Goal: Answer question/provide support: Share knowledge or assist other users

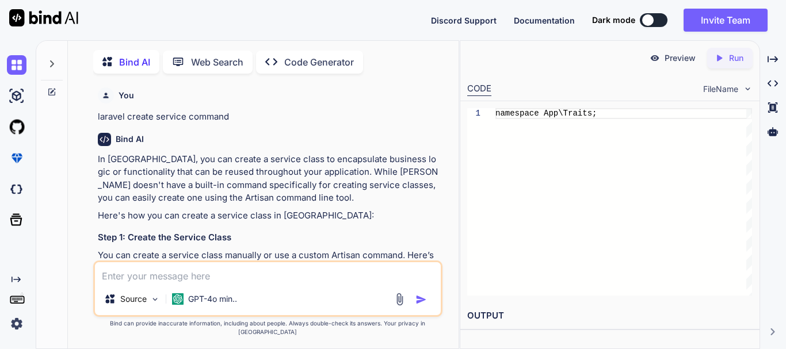
scroll to position [7205, 0]
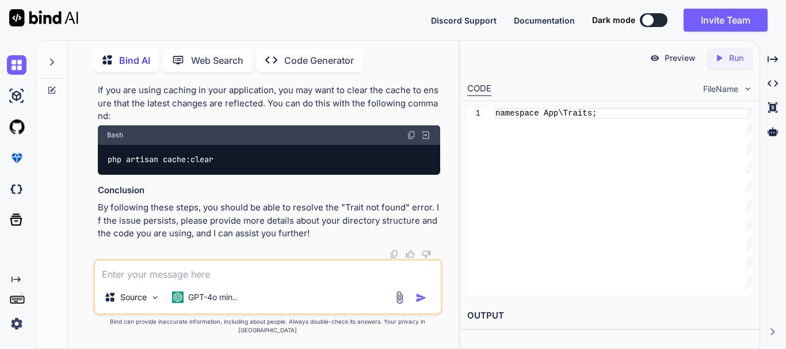
type textarea "x"
type textarea "i"
type textarea "x"
type textarea "n"
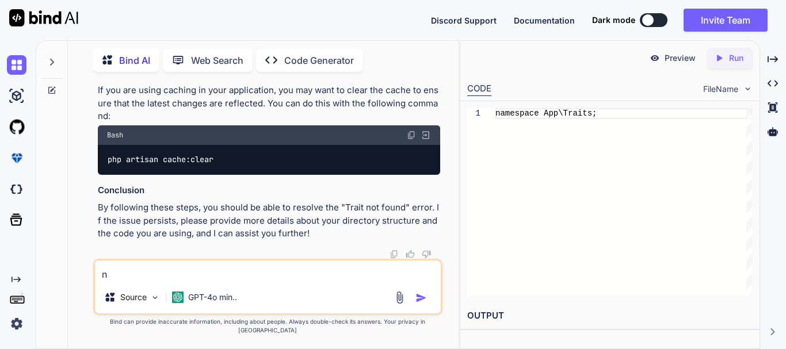
type textarea "x"
type textarea "no"
type textarea "x"
type textarea "now"
type textarea "x"
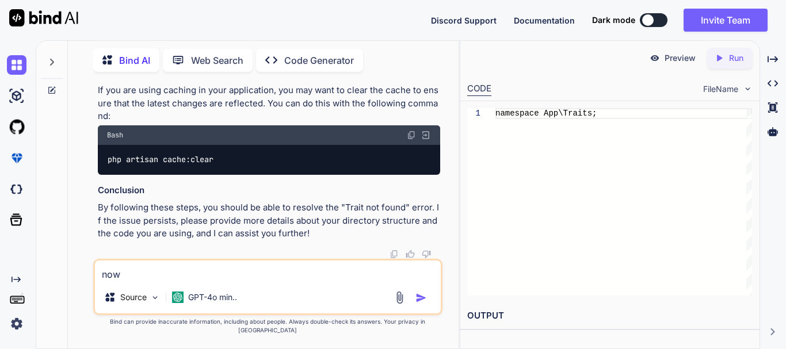
type textarea "now"
type textarea "x"
type textarea "now i"
type textarea "x"
type textarea "now i"
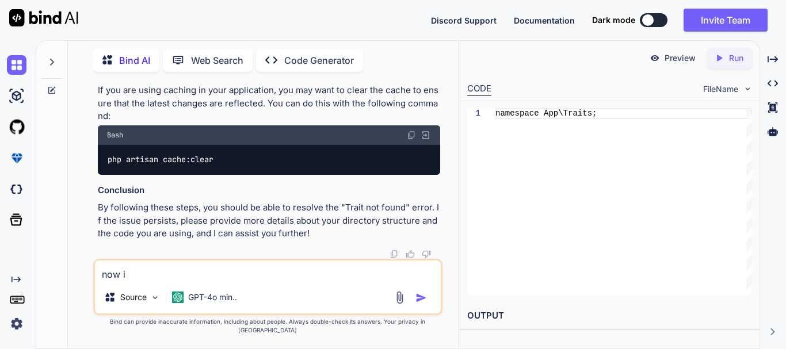
type textarea "x"
type textarea "now i ah"
type textarea "x"
type textarea "now i ahv"
type textarea "x"
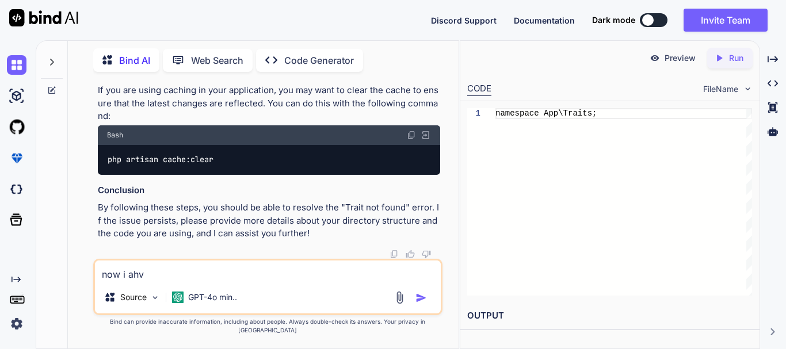
type textarea "now i ahve"
type textarea "x"
type textarea "now i ahve"
type textarea "x"
type textarea "now i ahve"
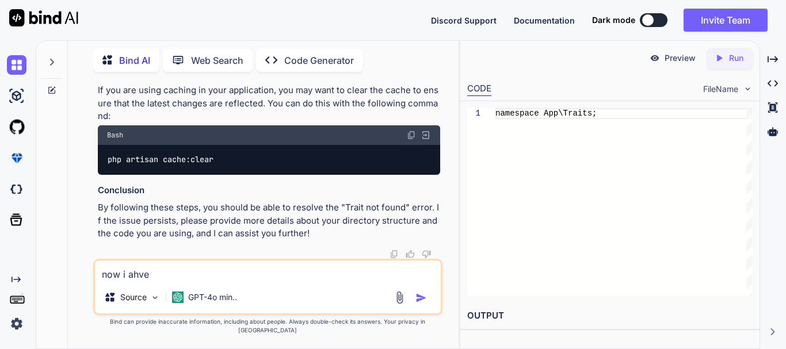
type textarea "x"
type textarea "now i ahv"
type textarea "x"
type textarea "now i ah"
type textarea "x"
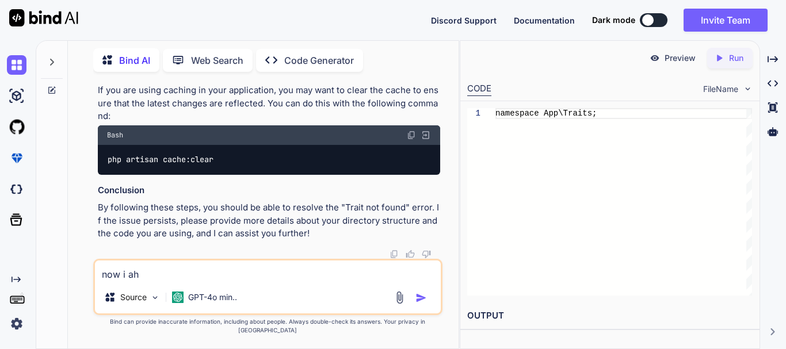
type textarea "now i a"
type textarea "x"
type textarea "now i"
type textarea "x"
type textarea "now i ha"
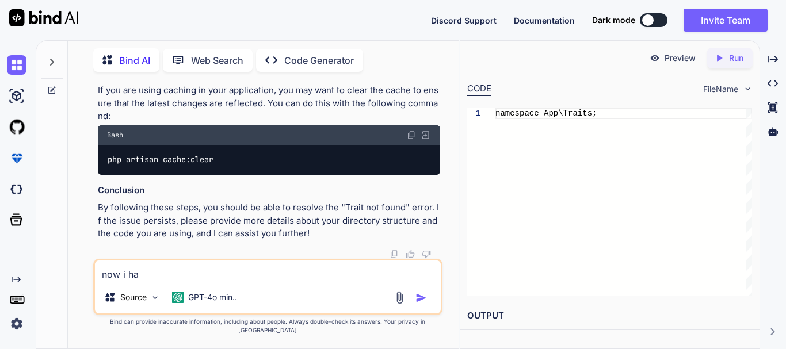
type textarea "x"
type textarea "now i hav"
type textarea "x"
type textarea "now i have"
type textarea "x"
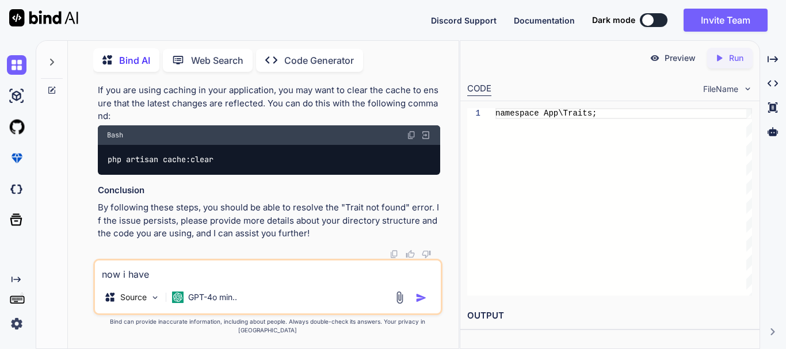
type textarea "now i have"
type textarea "x"
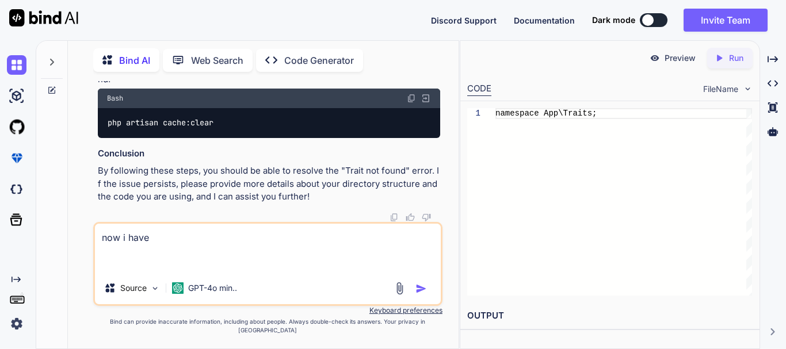
type textarea "now i have"
type textarea "x"
type textarea "now i have public function success($message, $status_code = 200, $data = []) { …"
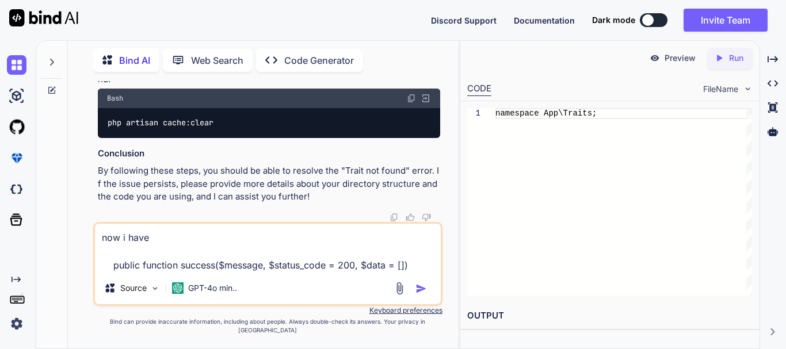
scroll to position [15, 0]
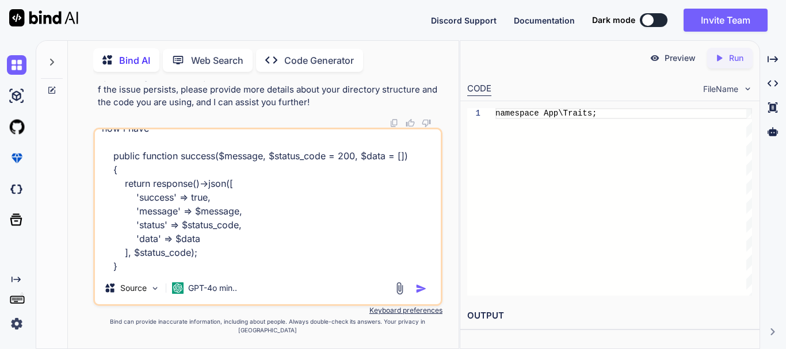
type textarea "x"
type textarea "now i have public function success($message, $status_code = 200, $data = []) { …"
type textarea "x"
type textarea "now i have public function success($message, $status_code = 200, $data = []) { …"
type textarea "x"
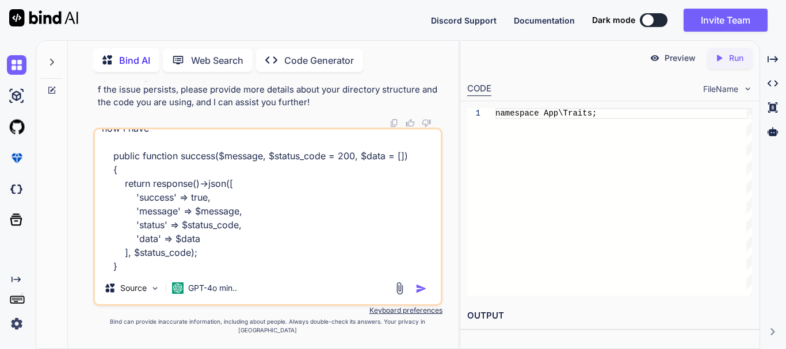
type textarea "now i have public function success($message, $status_code = 200, $data = []) { …"
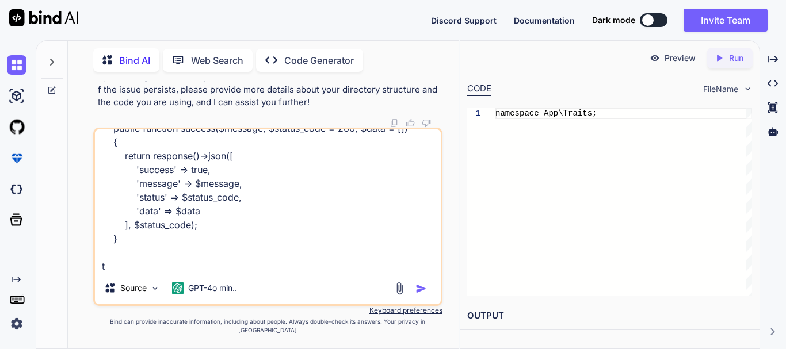
type textarea "x"
type textarea "now i have public function success($message, $status_code = 200, $data = []) { …"
type textarea "x"
type textarea "now i have public function success($message, $status_code = 200, $data = []) { …"
type textarea "x"
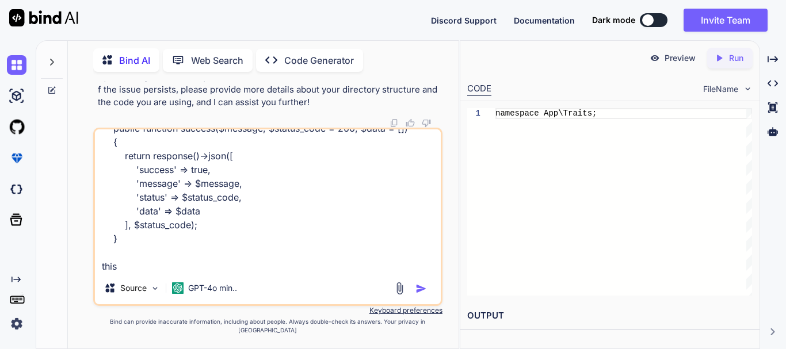
type textarea "now i have public function success($message, $status_code = 200, $data = []) { …"
type textarea "x"
type textarea "now i have public function success($message, $status_code = 200, $data = []) { …"
type textarea "x"
type textarea "now i have public function success($message, $status_code = 200, $data = []) { …"
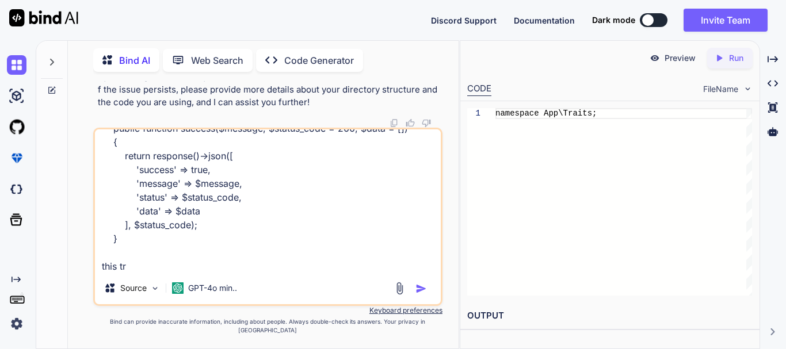
type textarea "x"
type textarea "now i have public function success($message, $status_code = 200, $data = []) { …"
type textarea "x"
type textarea "now i have public function success($message, $status_code = 200, $data = []) { …"
type textarea "x"
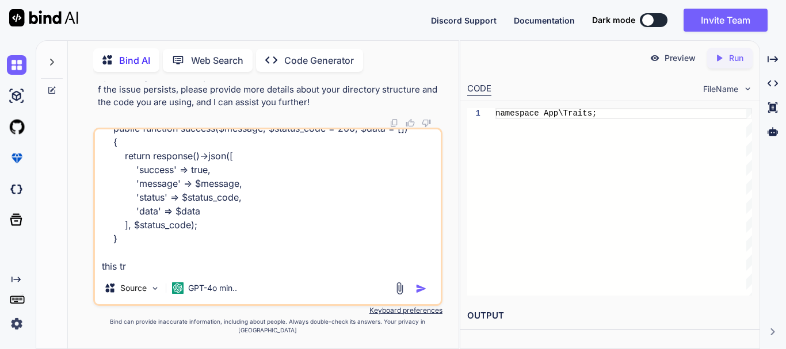
type textarea "now i have public function success($message, $status_code = 200, $data = []) { …"
type textarea "x"
type textarea "now i have public function success($message, $status_code = 200, $data = []) { …"
type textarea "x"
type textarea "now i have public function success($message, $status_code = 200, $data = []) { …"
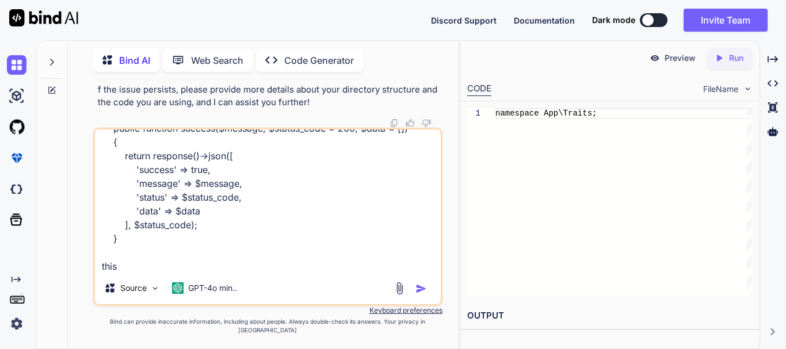
type textarea "x"
type textarea "now i have public function success($message, $status_code = 200, $data = []) { …"
type textarea "x"
type textarea "now i have public function success($message, $status_code = 200, $data = []) { …"
type textarea "x"
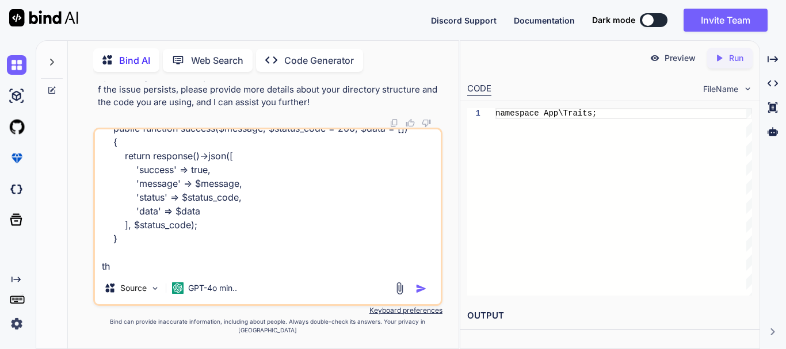
type textarea "now i have public function success($message, $status_code = 200, $data = []) { …"
type textarea "x"
type textarea "now i have public function success($message, $status_code = 200, $data = []) { …"
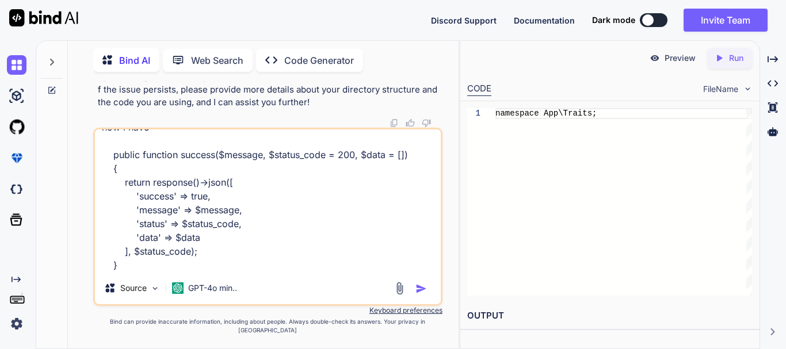
type textarea "x"
type textarea "now i have public function success($message, $status_code = 200, $data = []) { …"
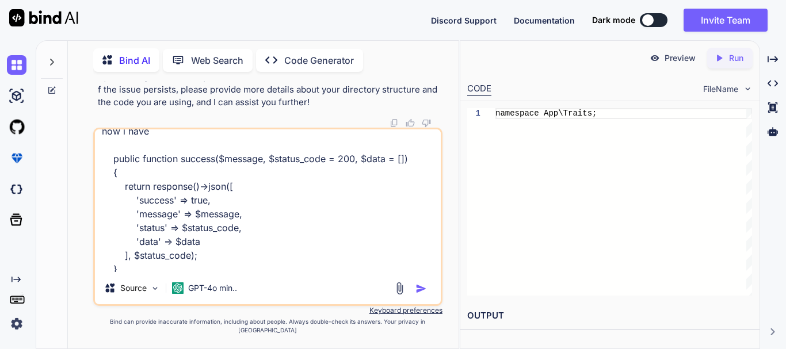
scroll to position [0, 0]
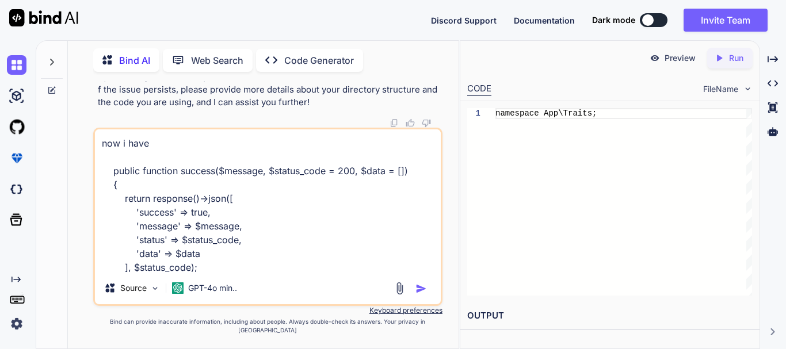
click at [193, 154] on textarea "now i have public function success($message, $status_code = 200, $data = []) { …" at bounding box center [268, 200] width 346 height 143
type textarea "x"
type textarea "now i have public function success($message, $status_code = 200, $data = []) { …"
type textarea "x"
type textarea "now i have t public function success($message, $status_code = 200, $data = []) …"
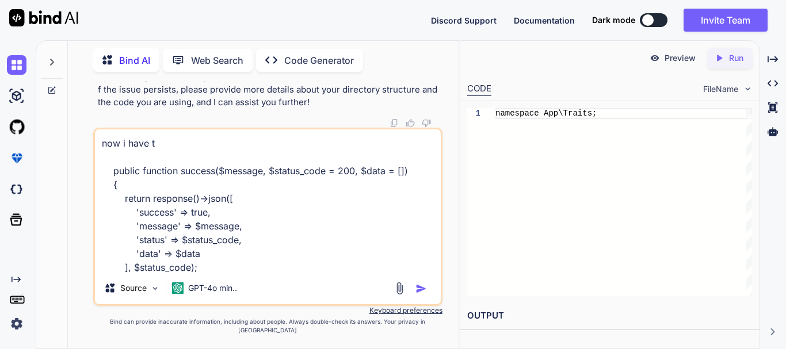
type textarea "x"
type textarea "now i have th public function success($message, $status_code = 200, $data = [])…"
type textarea "x"
type textarea "now i have thi public function success($message, $status_code = 200, $data = []…"
type textarea "x"
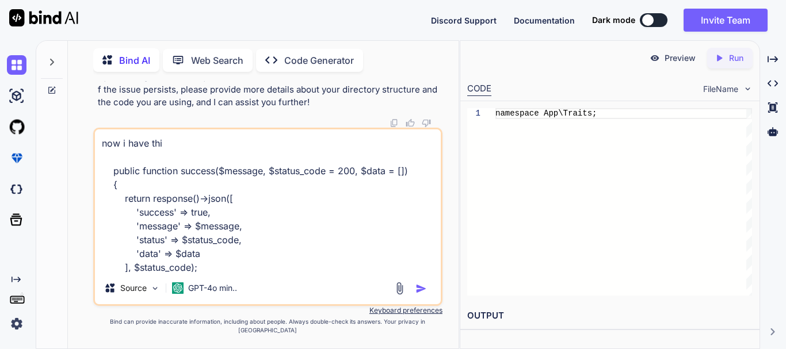
type textarea "now i have this public function success($message, $status_code = 200, $data = […"
type textarea "x"
type textarea "now i have this public function success($message, $status_code = 200, $data = […"
type textarea "x"
type textarea "now i have this t public function success($message, $status_code = 200, $data =…"
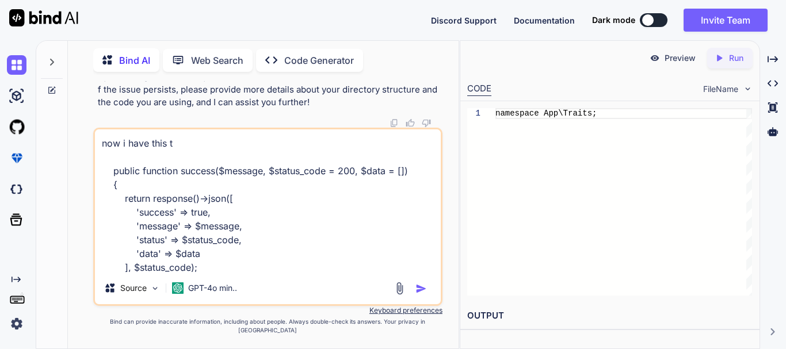
type textarea "x"
type textarea "now i have this tr public function success($message, $status_code = 200, $data …"
type textarea "x"
type textarea "now i have this tra public function success($message, $status_code = 200, $data…"
type textarea "x"
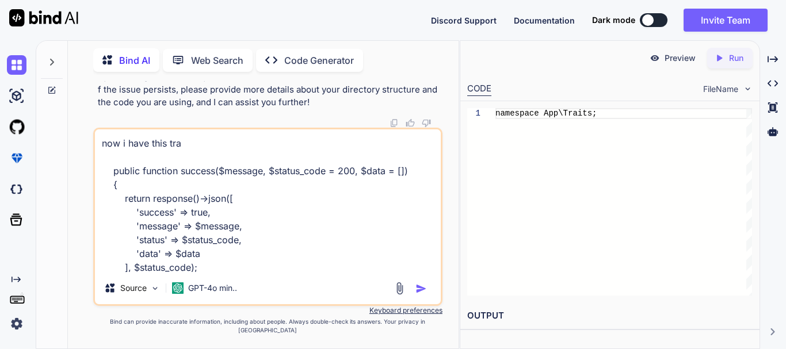
type textarea "now i have this tr public function success($message, $status_code = 200, $data …"
type textarea "x"
type textarea "now i have this tra public function success($message, $status_code = 200, $data…"
type textarea "x"
type textarea "now i have this trai public function success($message, $status_code = 200, $dat…"
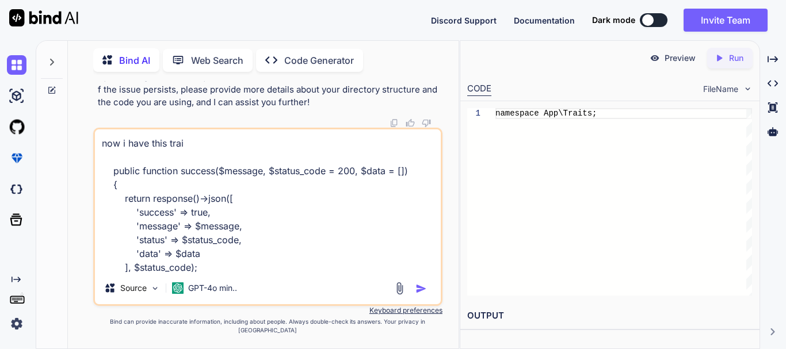
type textarea "x"
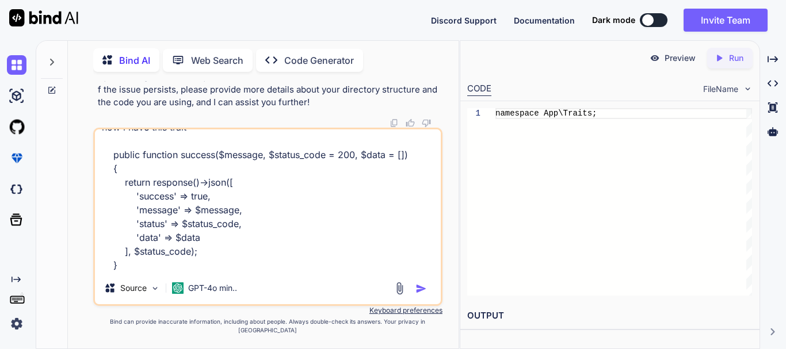
scroll to position [30, 0]
click at [191, 272] on textarea "now i have this trait public function success($message, $status_code = 200, $da…" at bounding box center [268, 200] width 346 height 143
click at [159, 272] on textarea "now i have this trait public function success($message, $status_code = 200, $da…" at bounding box center [268, 200] width 346 height 143
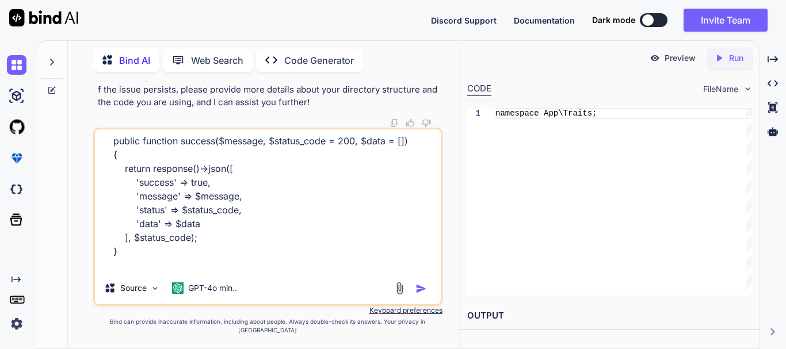
scroll to position [56, 0]
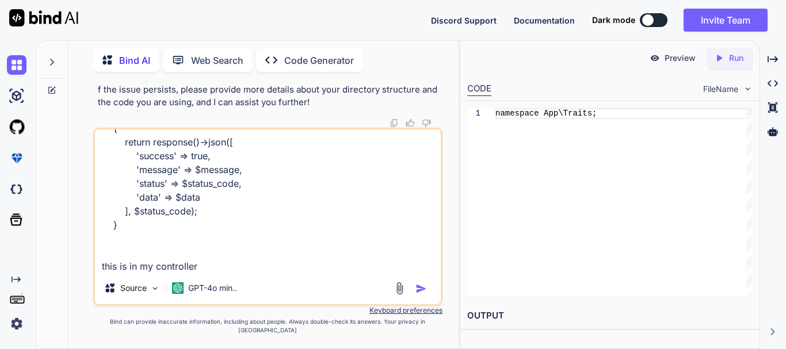
paste textarea "$response = [ $this->success($message, 200, null) ];"
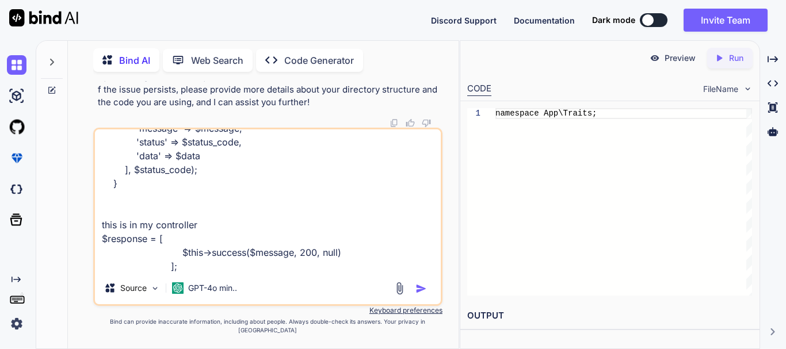
paste textarea "return response()->json($response);"
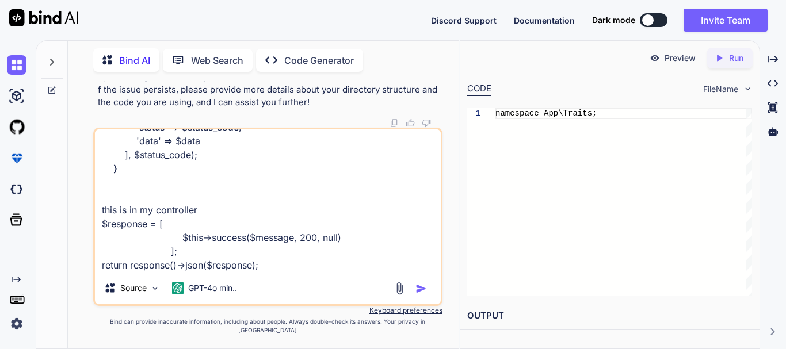
scroll to position [140, 0]
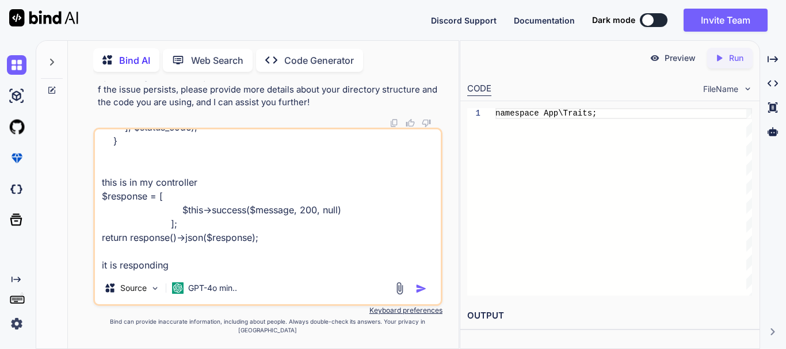
click at [222, 272] on textarea "now i have this trait public function success($message, $status_code = 200, $da…" at bounding box center [268, 200] width 346 height 143
paste textarea "[ { "headers": {}, "original": { "success": true, "message": "OTP sent to your …"
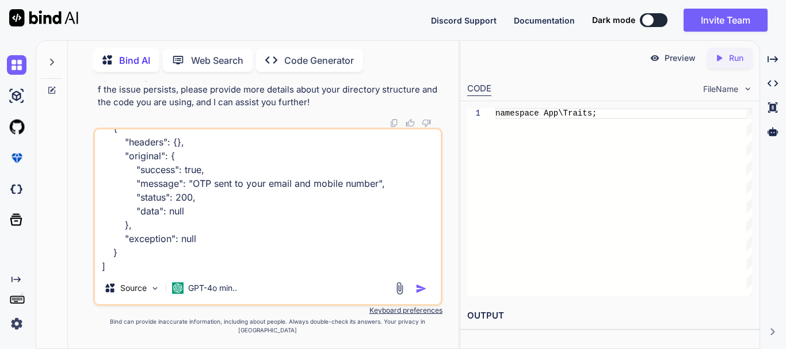
scroll to position [333, 0]
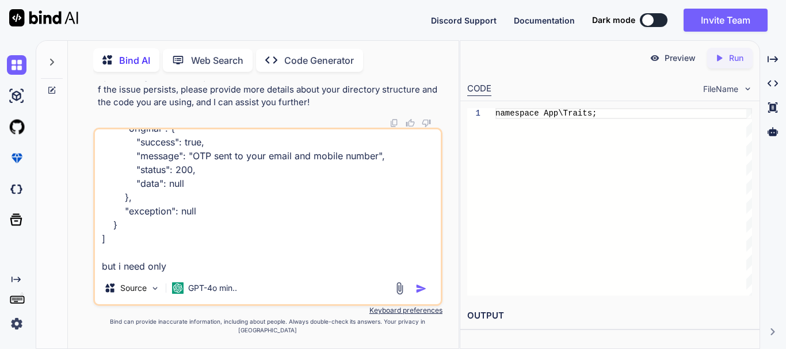
paste textarea "{ "success": true, "message": "OTP sent to your email and mobile number", "stat…"
type textarea "now i have this trait public function success($message, $status_code = 200, $da…"
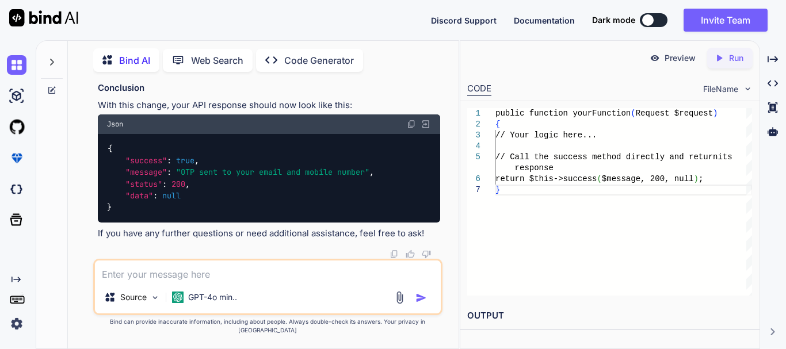
scroll to position [8075, 0]
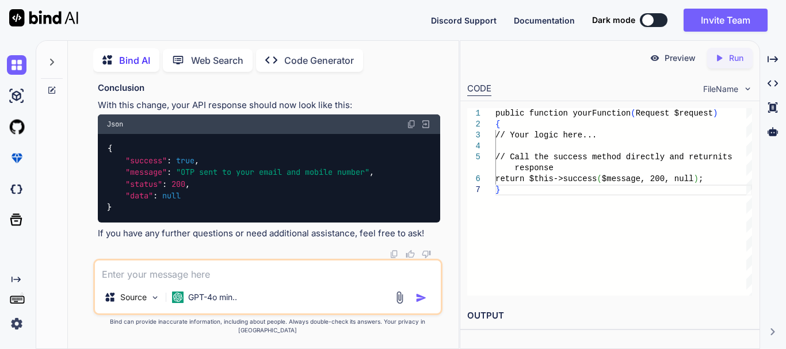
drag, startPoint x: 334, startPoint y: 191, endPoint x: 124, endPoint y: 195, distance: 210.1
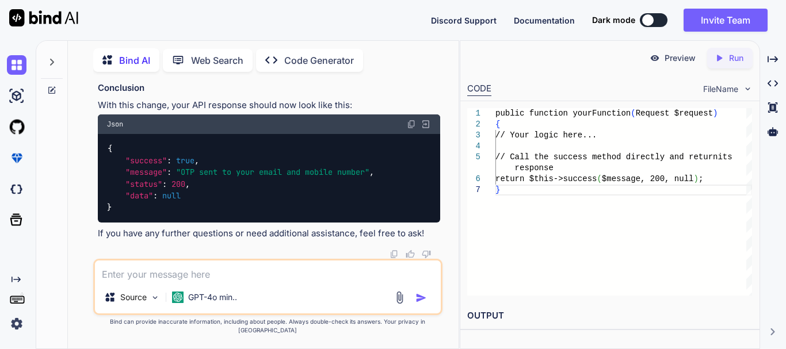
copy code "return $this -> success ( $message , 200 , null );"
click at [160, 281] on textarea at bounding box center [268, 271] width 346 height 21
click at [159, 281] on textarea at bounding box center [268, 271] width 346 height 21
paste textarea "if ($otpSentEmail || $otpSentMobile) { $message = ''; if ($otpSentEmail && $otp…"
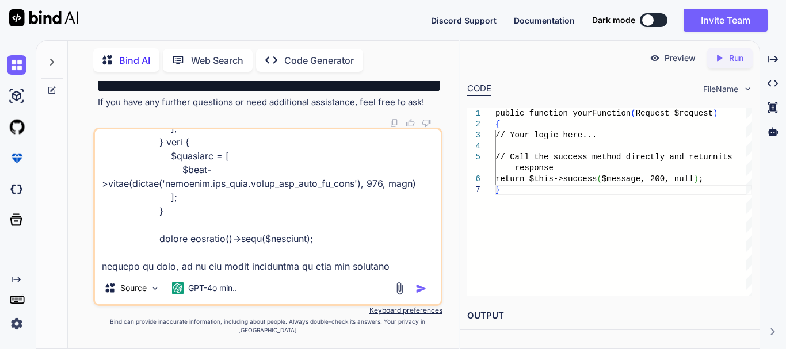
scroll to position [265, 0]
click at [165, 272] on textarea at bounding box center [268, 200] width 346 height 143
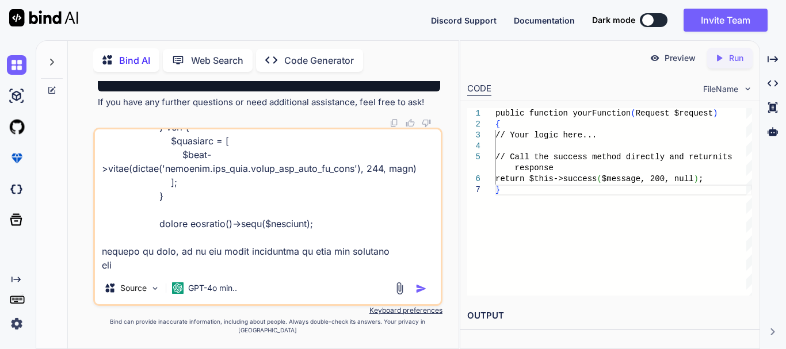
paste textarea "public function success($message, $status_code = 200, $data = []) { return resp…"
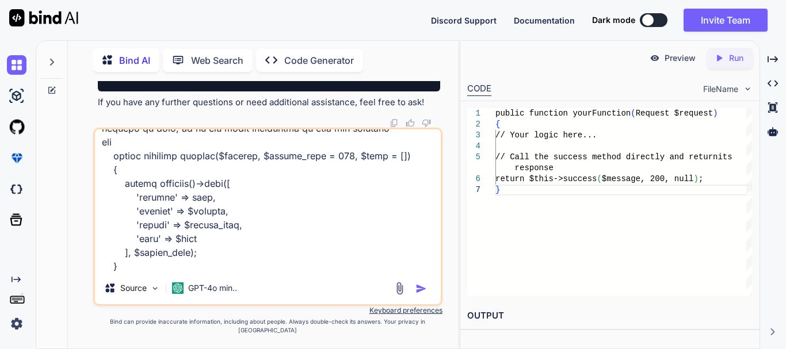
scroll to position [416, 0]
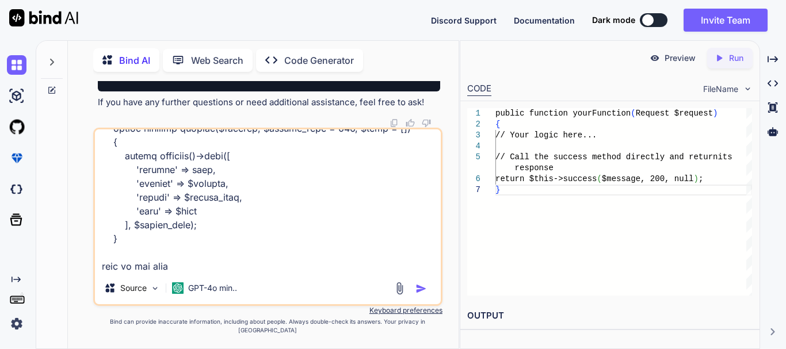
type textarea "if ($otpSentEmail || $otpSentMobile) { $message = ''; if ($otpSentEmail && $otp…"
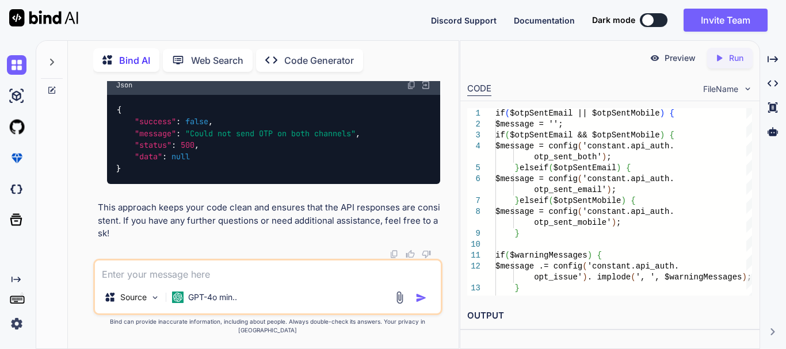
scroll to position [9389, 0]
drag, startPoint x: 171, startPoint y: 157, endPoint x: 288, endPoint y: 155, distance: 116.8
click at [288, 63] on p "If neither OTP was sent, you will receive:" at bounding box center [273, 55] width 333 height 13
drag, startPoint x: 314, startPoint y: 231, endPoint x: 322, endPoint y: 230, distance: 8.7
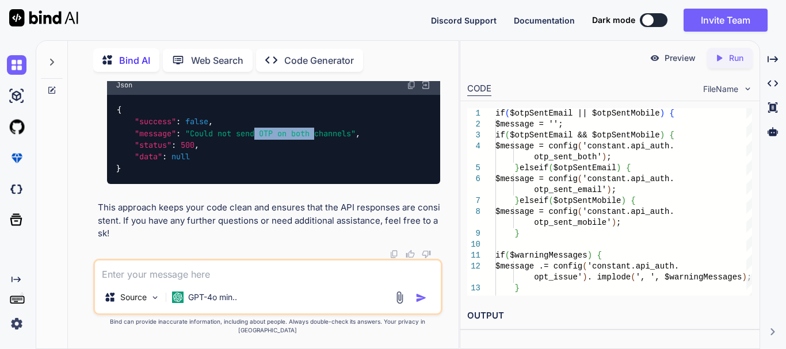
click at [319, 184] on div "{ "success" : false , "message" : "Could not send OTP on both channels" , "stat…" at bounding box center [273, 139] width 333 height 89
click at [322, 139] on span ""Could not send OTP on both channels"" at bounding box center [270, 133] width 170 height 10
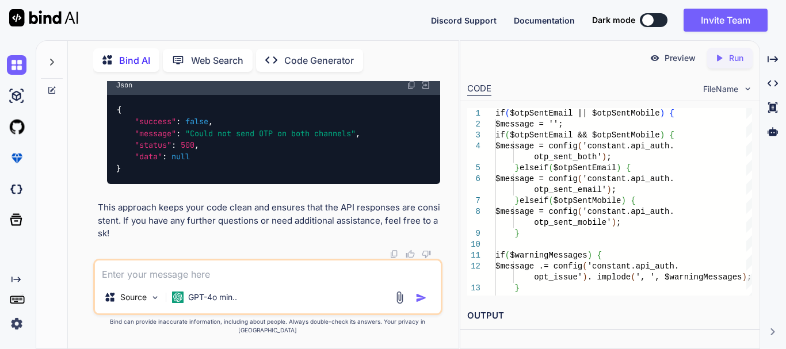
scroll to position [8962, 0]
